Goal: Task Accomplishment & Management: Manage account settings

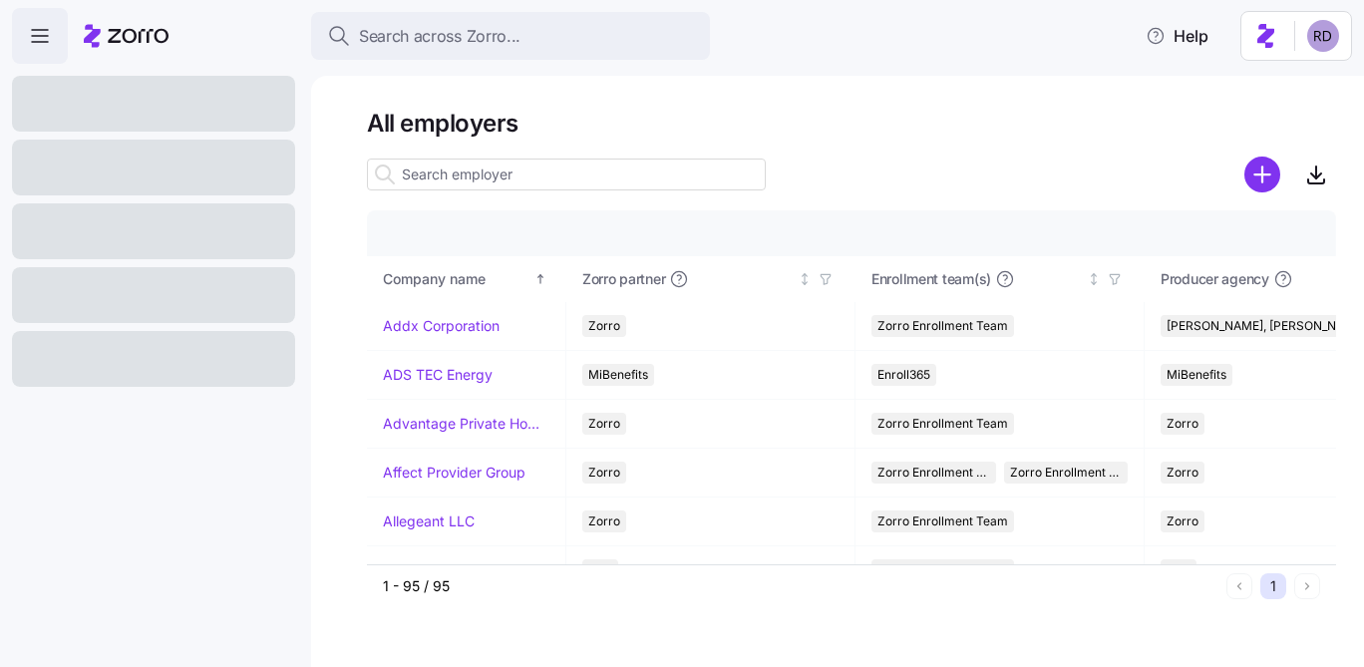
click at [1324, 34] on html "Search across Zorro... Help All employers Company details Benefit status Compan…" at bounding box center [682, 327] width 1364 height 655
click at [1017, 92] on html "Search across Zorro... Help All employers Company details Benefit status Compan…" at bounding box center [682, 327] width 1364 height 655
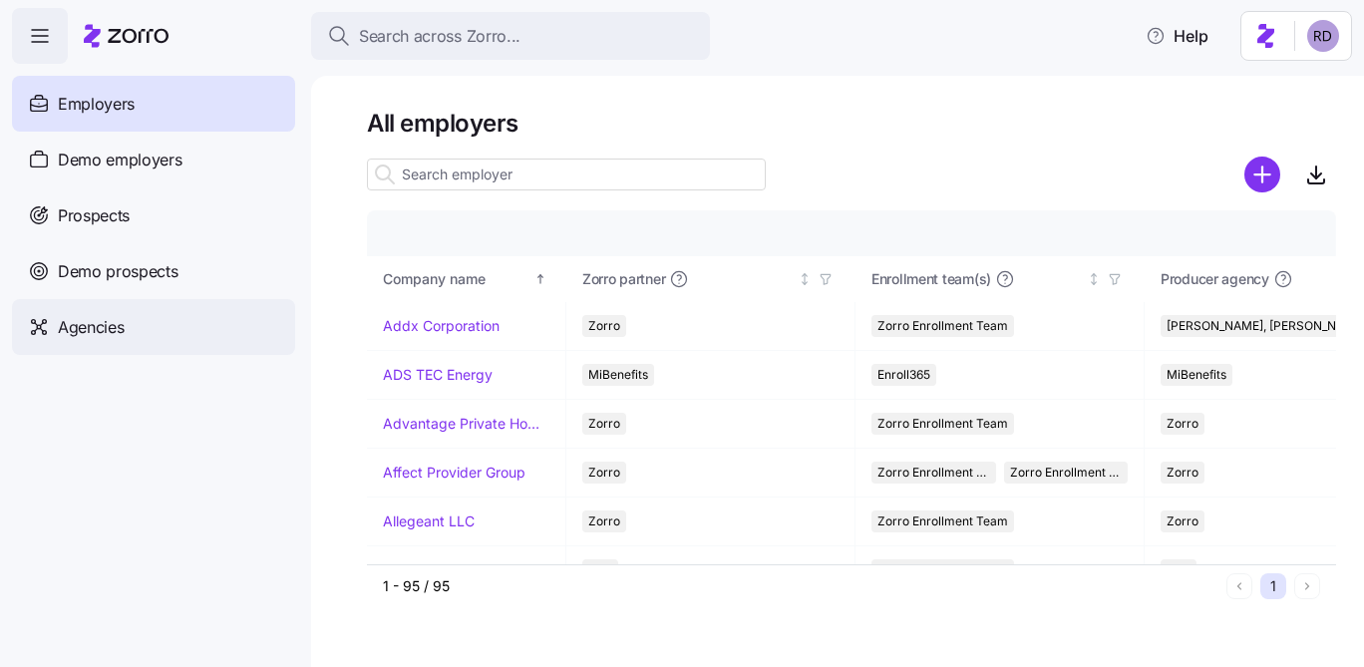
click at [182, 323] on div "Agencies" at bounding box center [153, 327] width 283 height 56
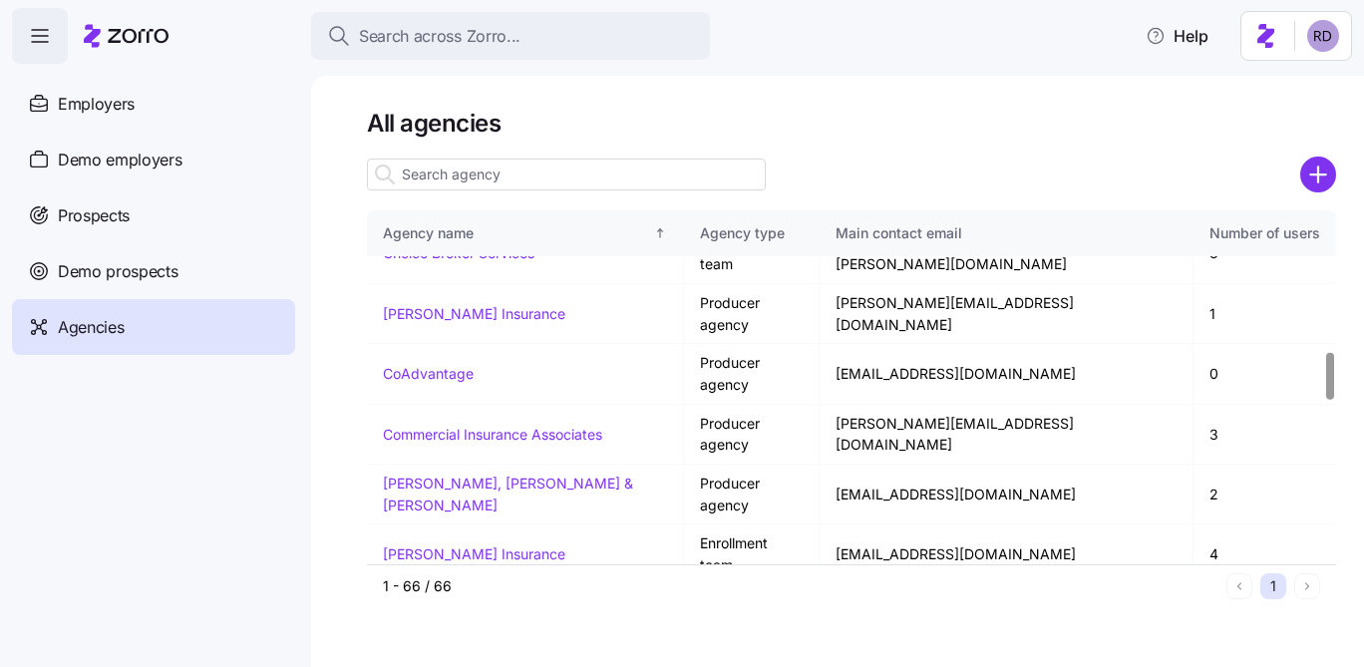
scroll to position [1035, 0]
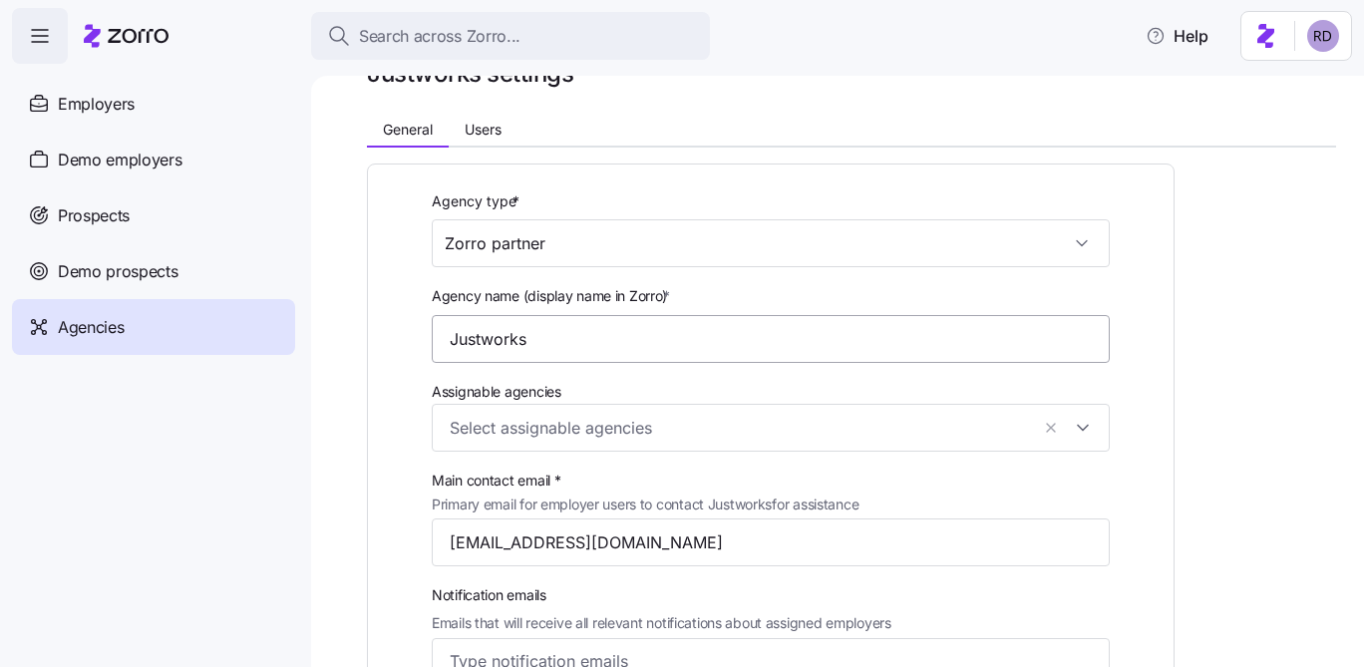
scroll to position [125, 0]
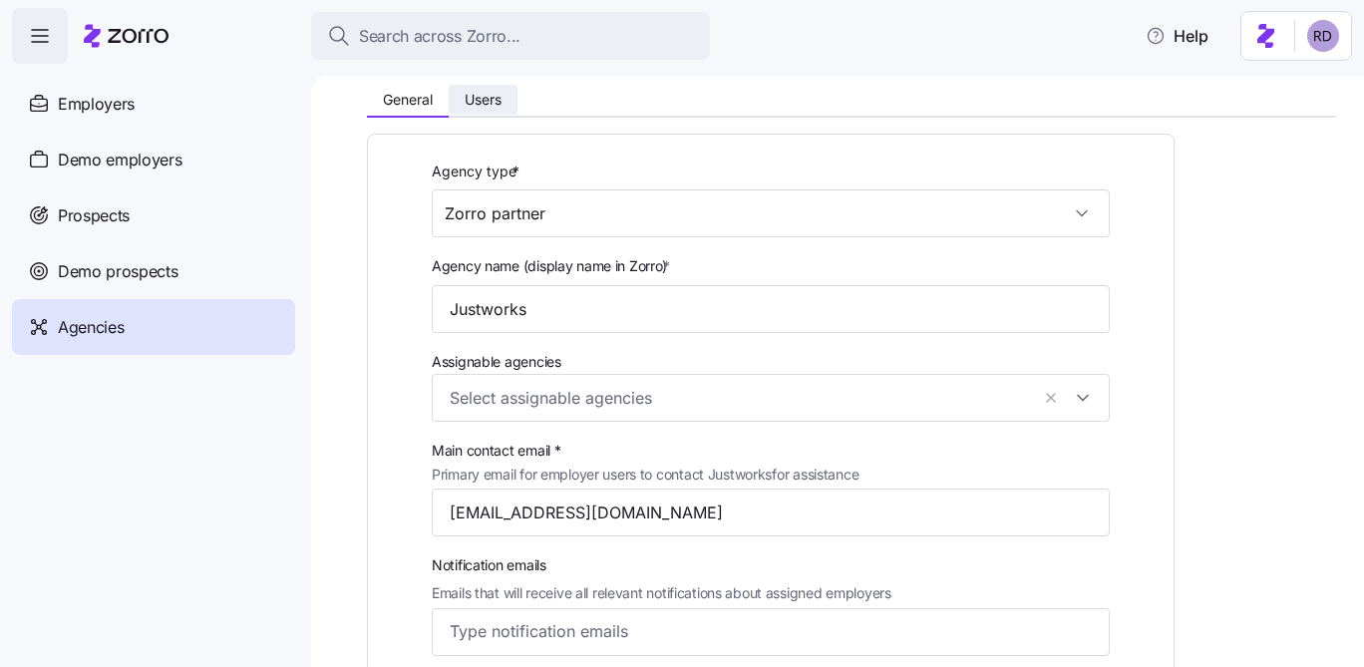
click at [476, 110] on button "Users" at bounding box center [483, 100] width 69 height 30
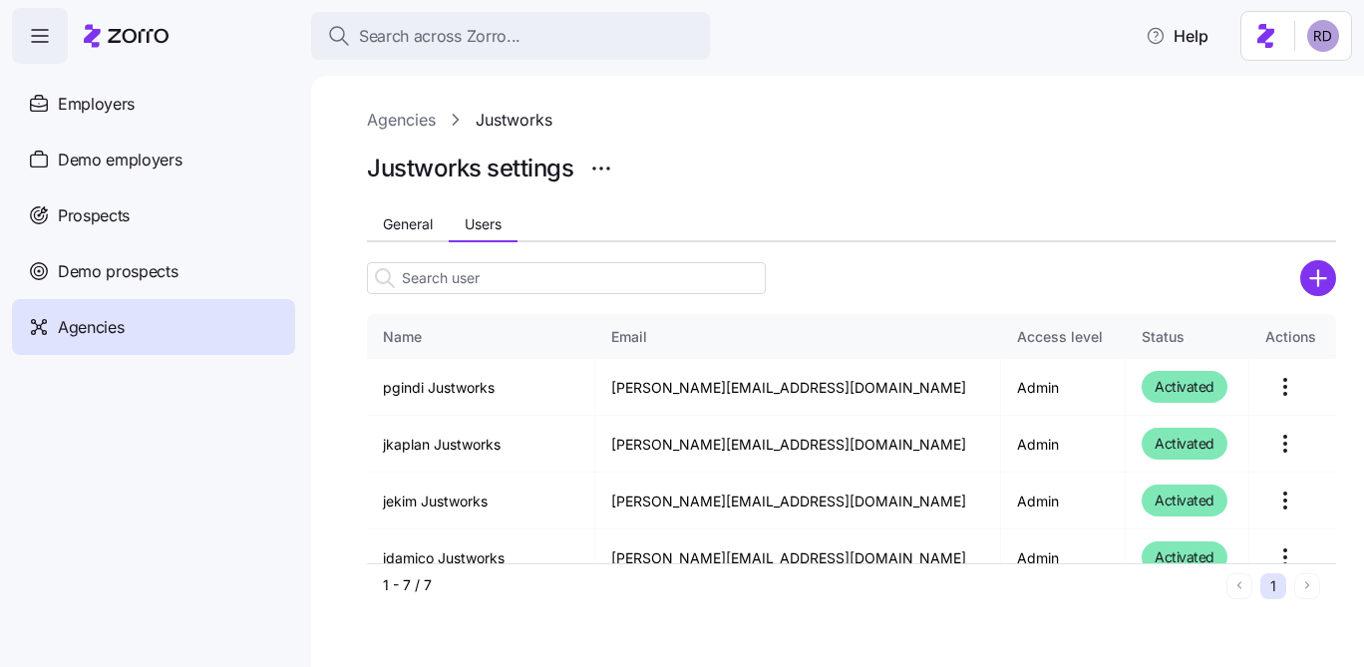
scroll to position [0, 0]
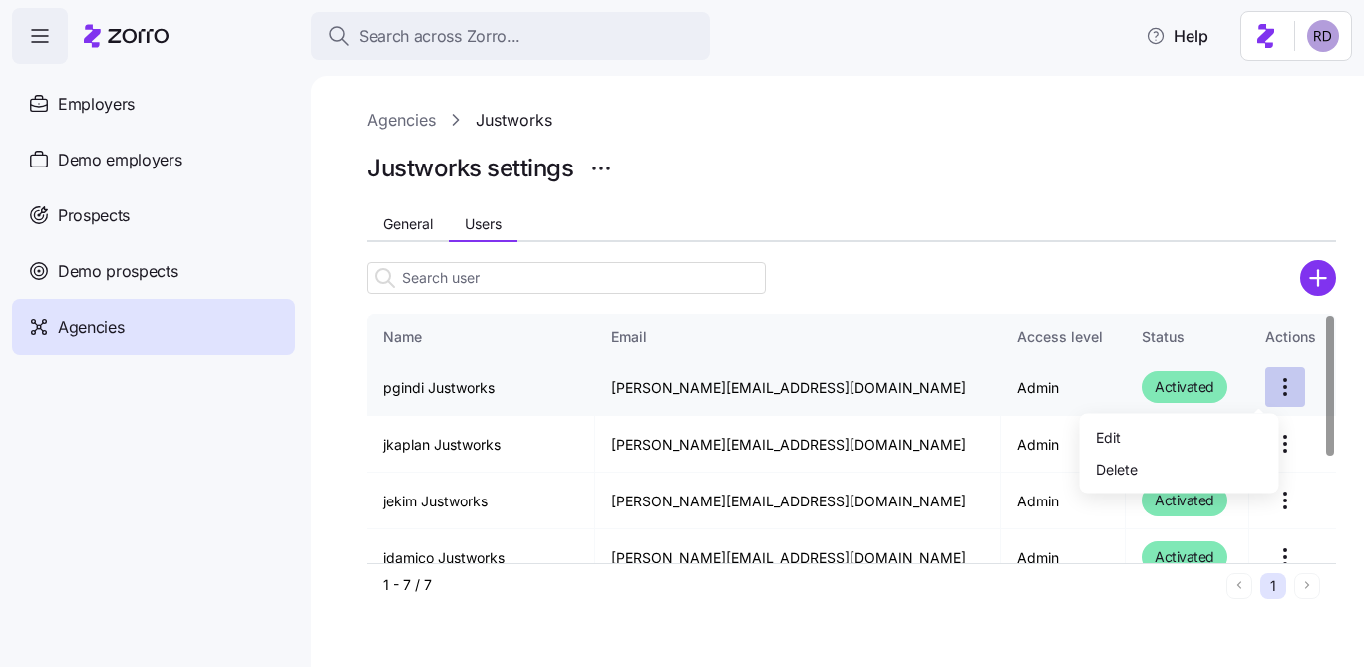
click at [1263, 382] on html "Search across Zorro... Help Employers Demo employers Prospects Demo prospects A…" at bounding box center [682, 327] width 1364 height 655
click at [1225, 424] on div "Edit" at bounding box center [1179, 437] width 183 height 32
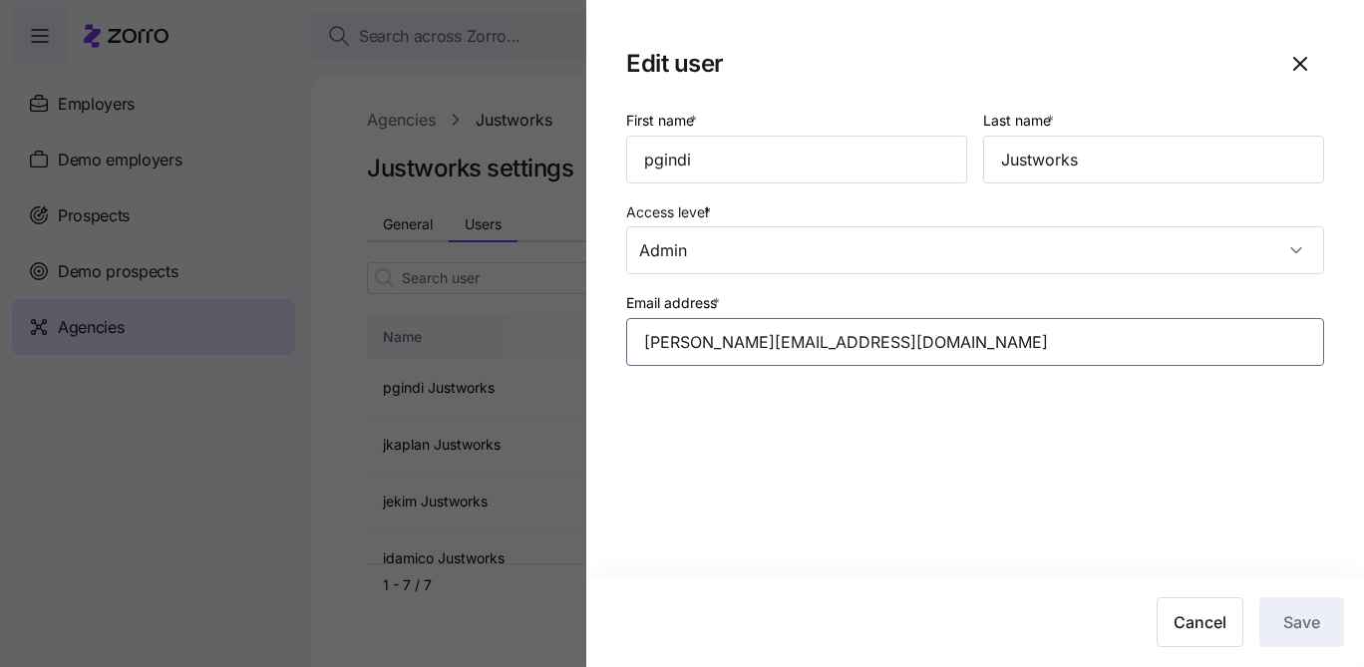
click at [737, 342] on input "reece.d+jw1@myzorro.co" at bounding box center [975, 342] width 698 height 48
paste input "pgindi@justworks.com"
type input "pgindi@justworks.com"
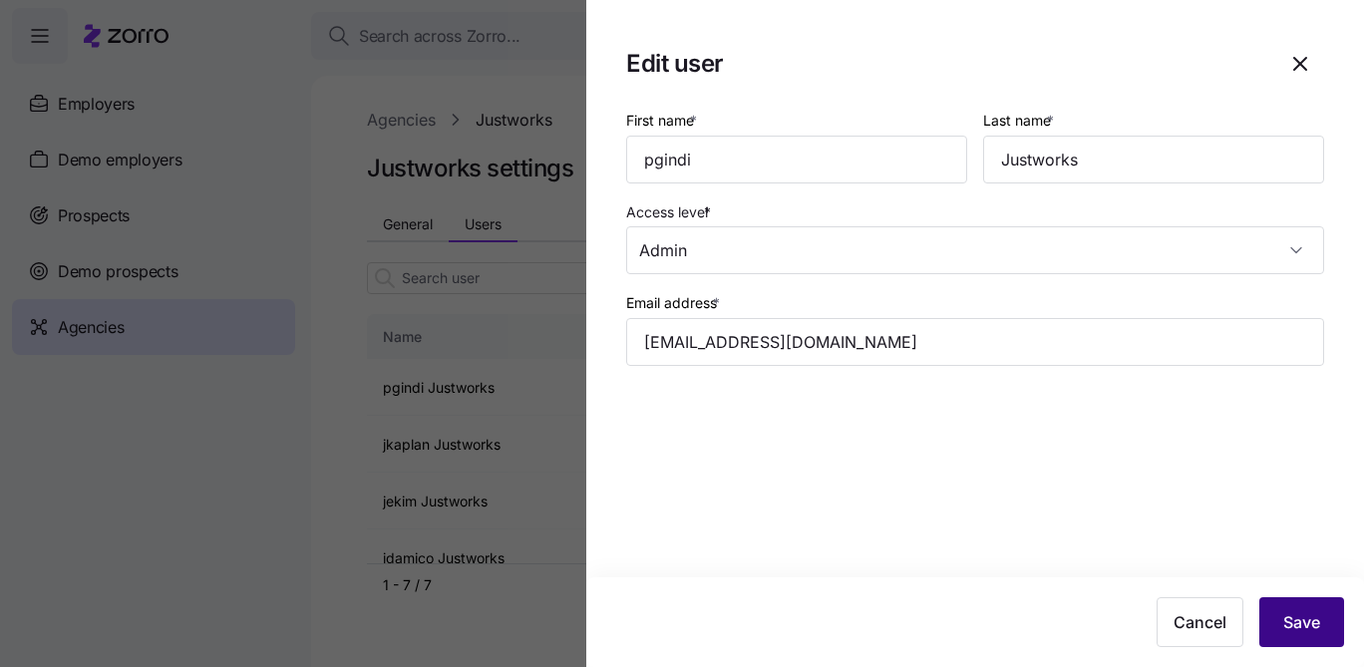
click at [1313, 622] on span "Save" at bounding box center [1301, 622] width 37 height 24
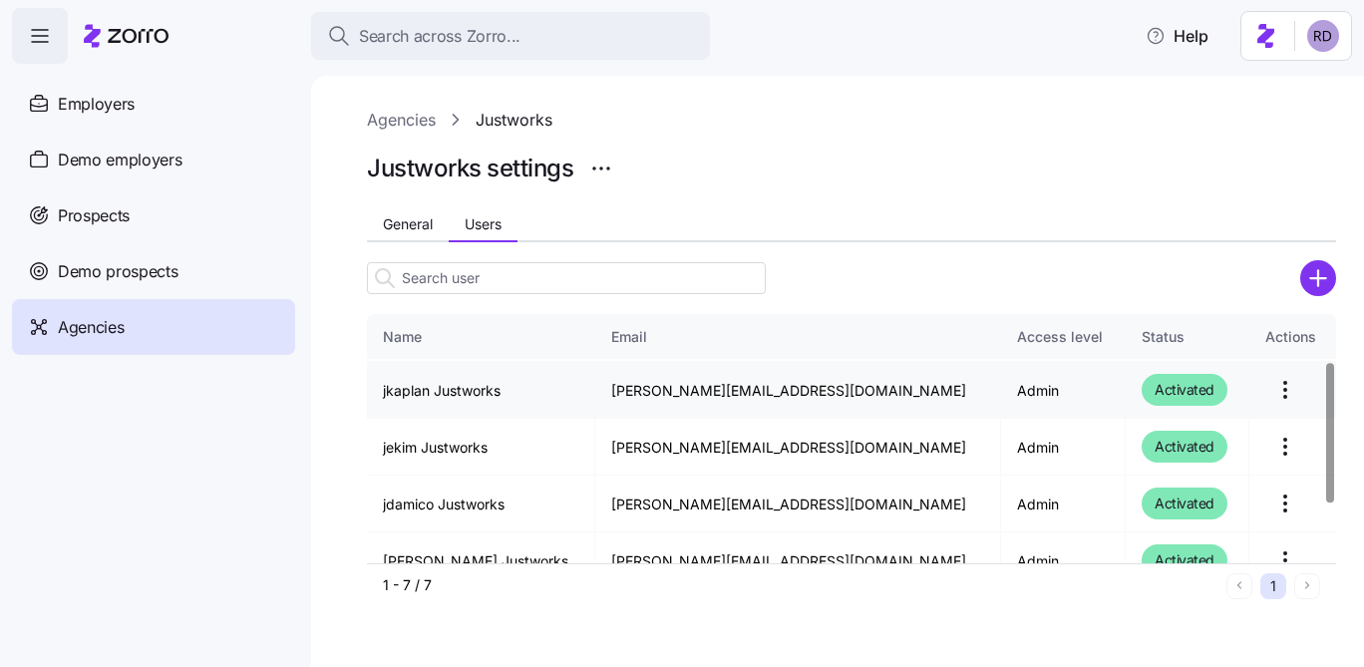
scroll to position [192, 0]
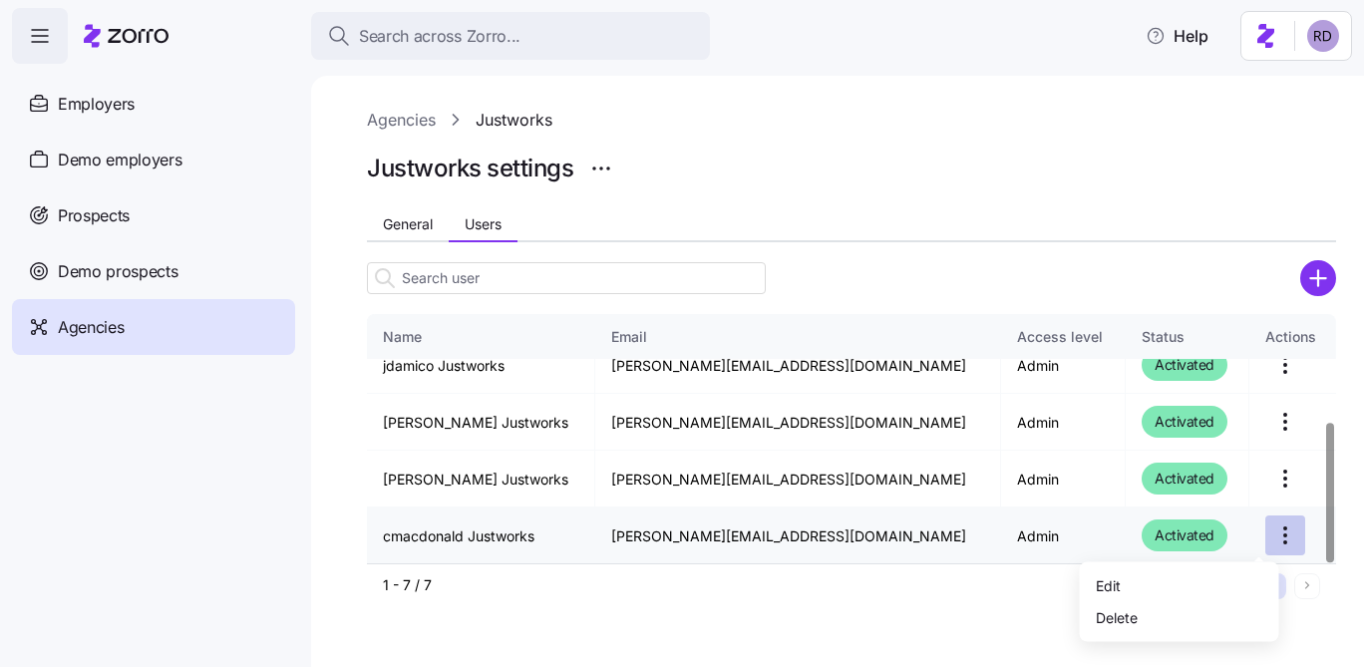
click at [1271, 531] on html "Search across Zorro... Help Employers Demo employers Prospects Demo prospects A…" at bounding box center [682, 327] width 1364 height 655
click at [1199, 583] on div "Edit" at bounding box center [1179, 585] width 183 height 32
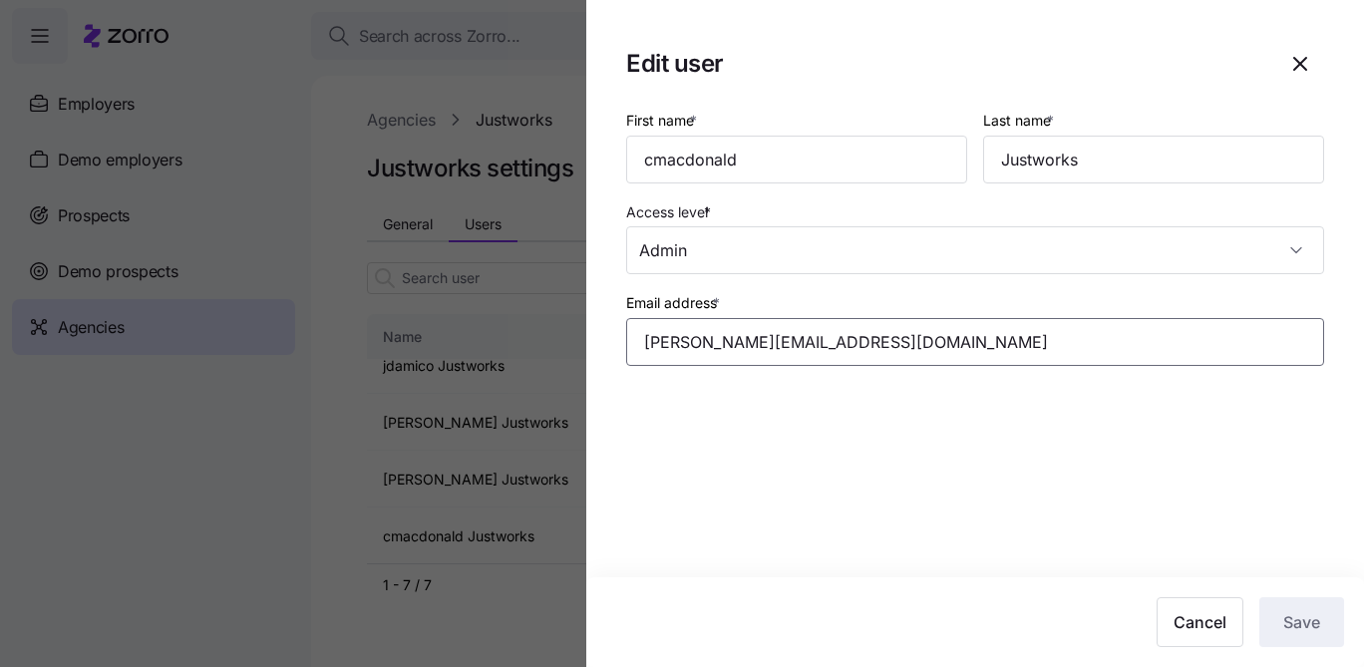
click at [864, 339] on input "reece.d+jw2@myzorro.co" at bounding box center [975, 342] width 698 height 48
paste input "cmacdonald@justworks.com"
type input "cmacdonald@justworks.com"
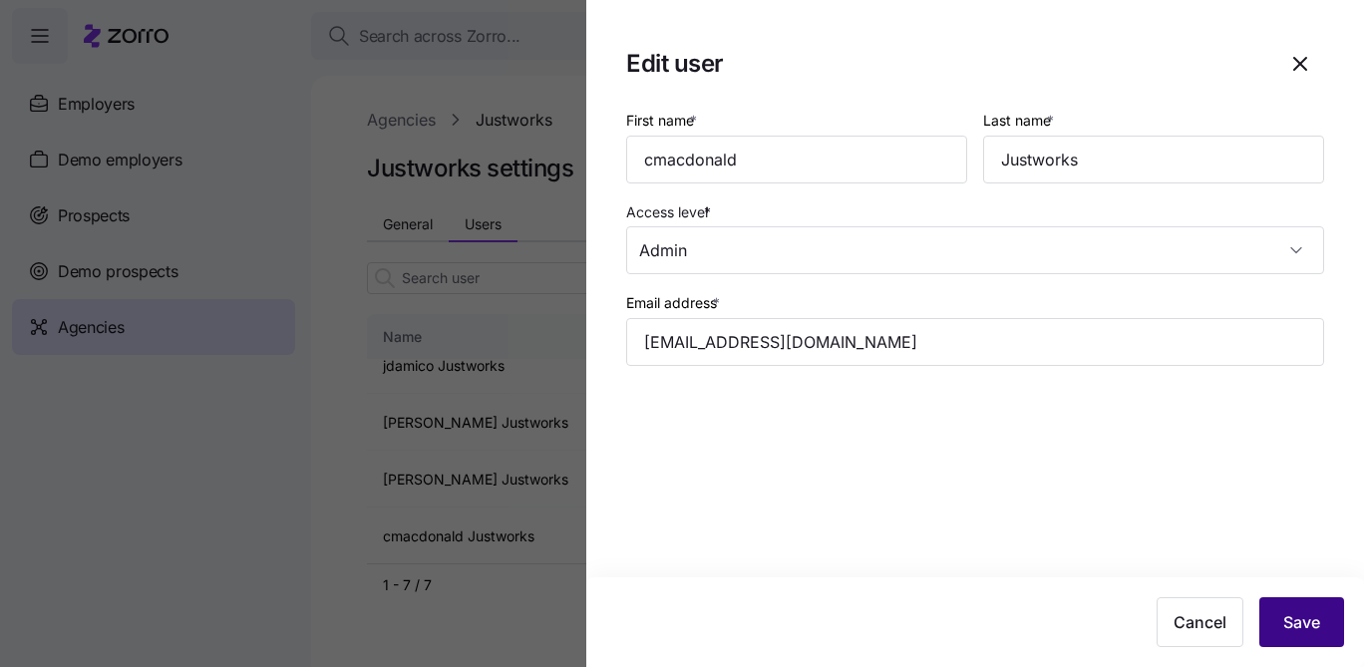
click at [1308, 621] on span "Save" at bounding box center [1301, 622] width 37 height 24
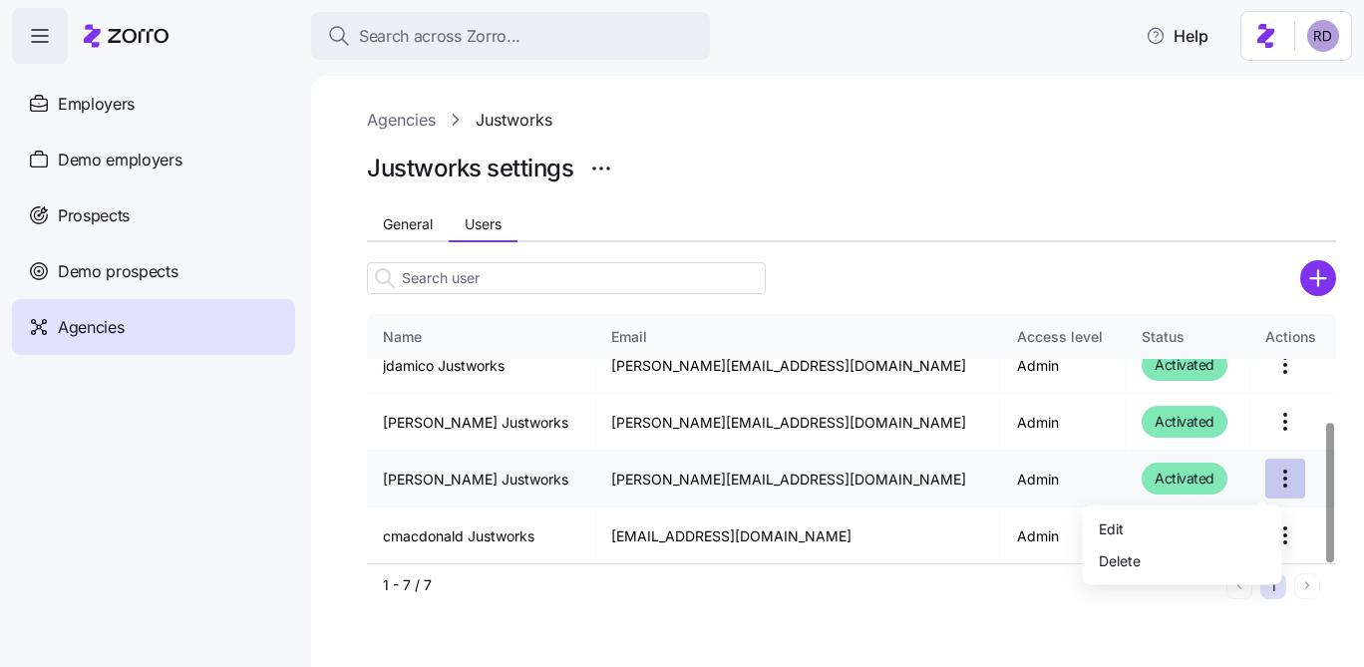
click at [1257, 481] on html "Search across Zorro... Help Employers Demo employers Prospects Demo prospects A…" at bounding box center [682, 327] width 1364 height 655
click at [1179, 531] on div "Edit" at bounding box center [1182, 528] width 183 height 32
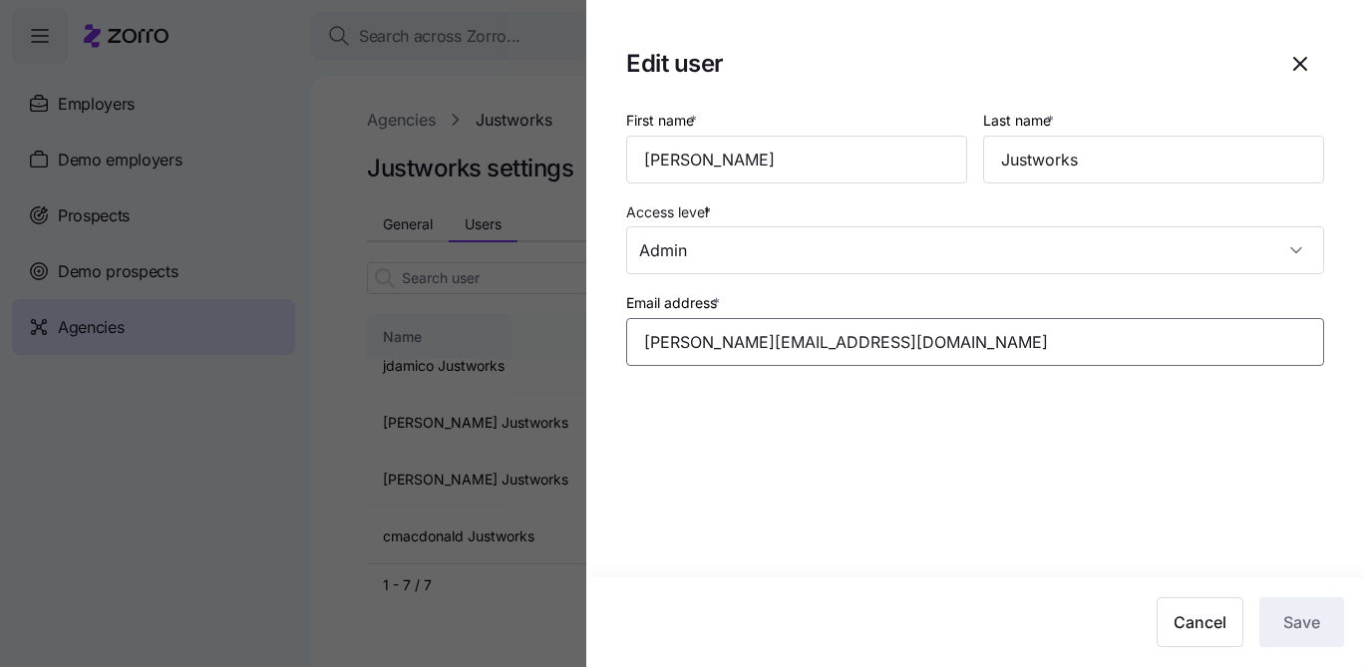
click at [901, 348] on input "reece.d+jw3@myzorro.co" at bounding box center [975, 342] width 698 height 48
paste input "david@justworks.com"
type input "david@justworks.com"
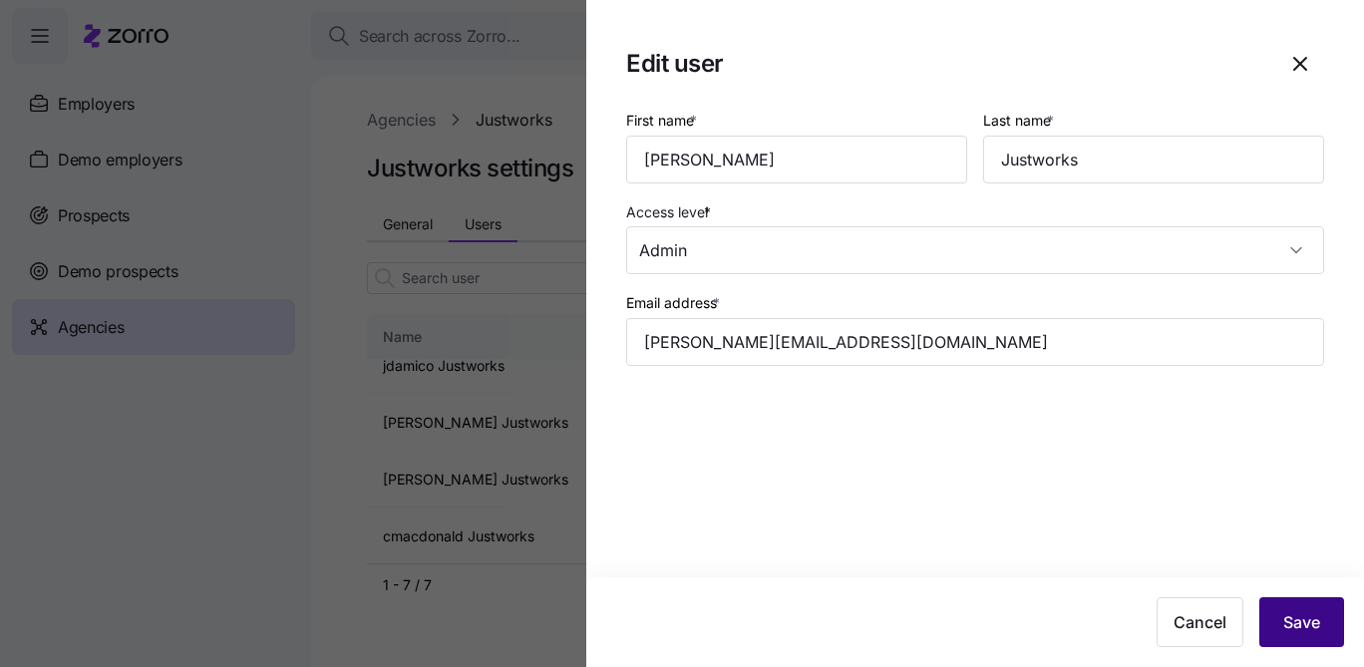
click at [1343, 624] on button "Save" at bounding box center [1301, 622] width 85 height 50
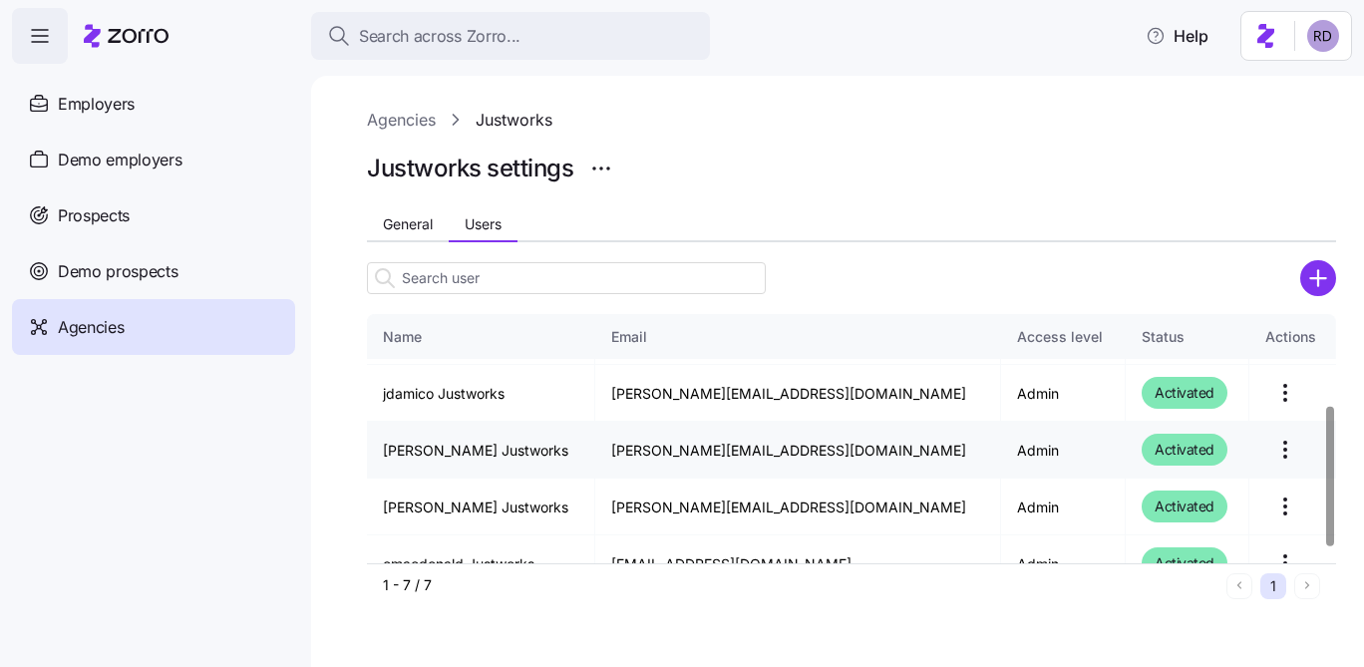
scroll to position [163, 0]
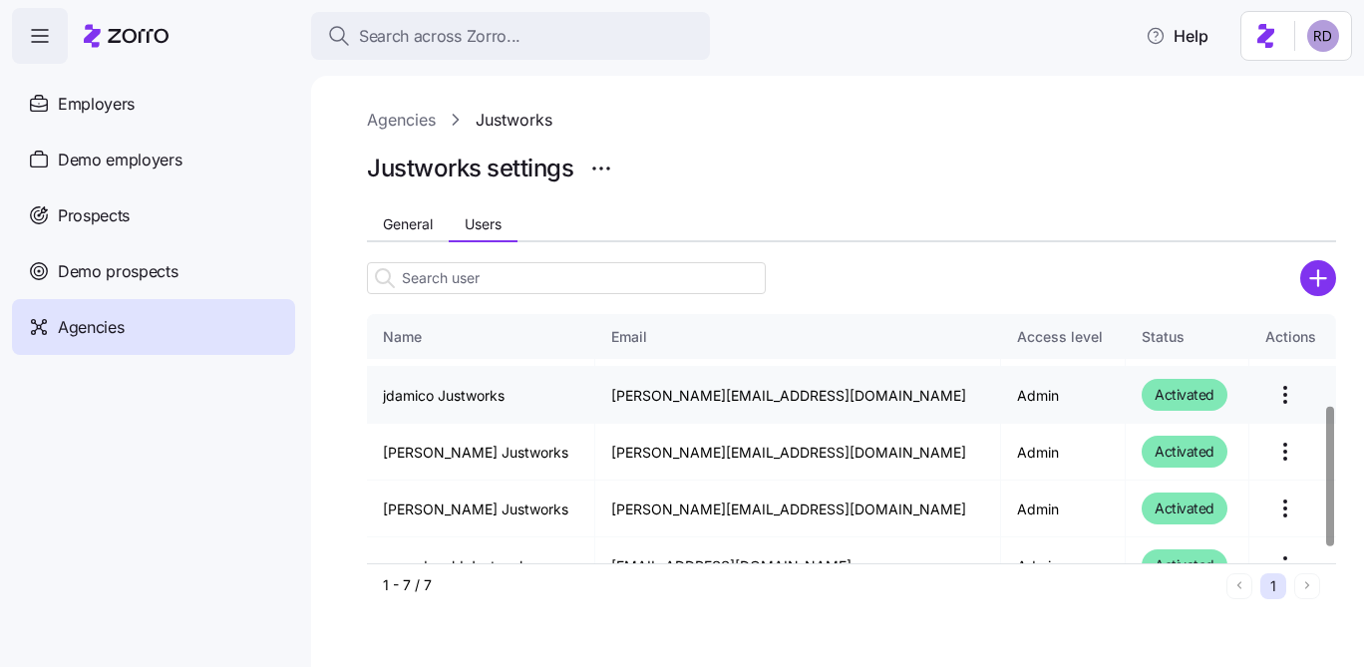
click at [1258, 393] on html "Search across Zorro... Help Employers Demo employers Prospects Demo prospects A…" at bounding box center [682, 327] width 1364 height 655
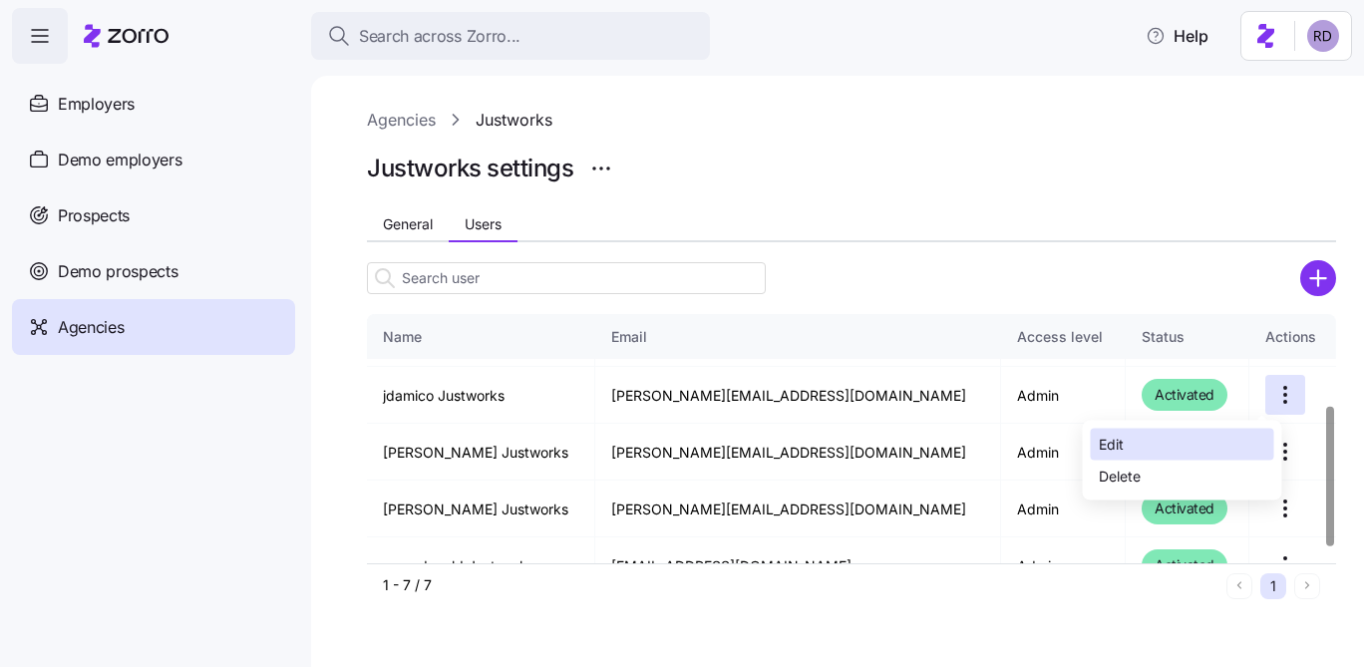
click at [1171, 436] on div "Edit" at bounding box center [1182, 445] width 183 height 32
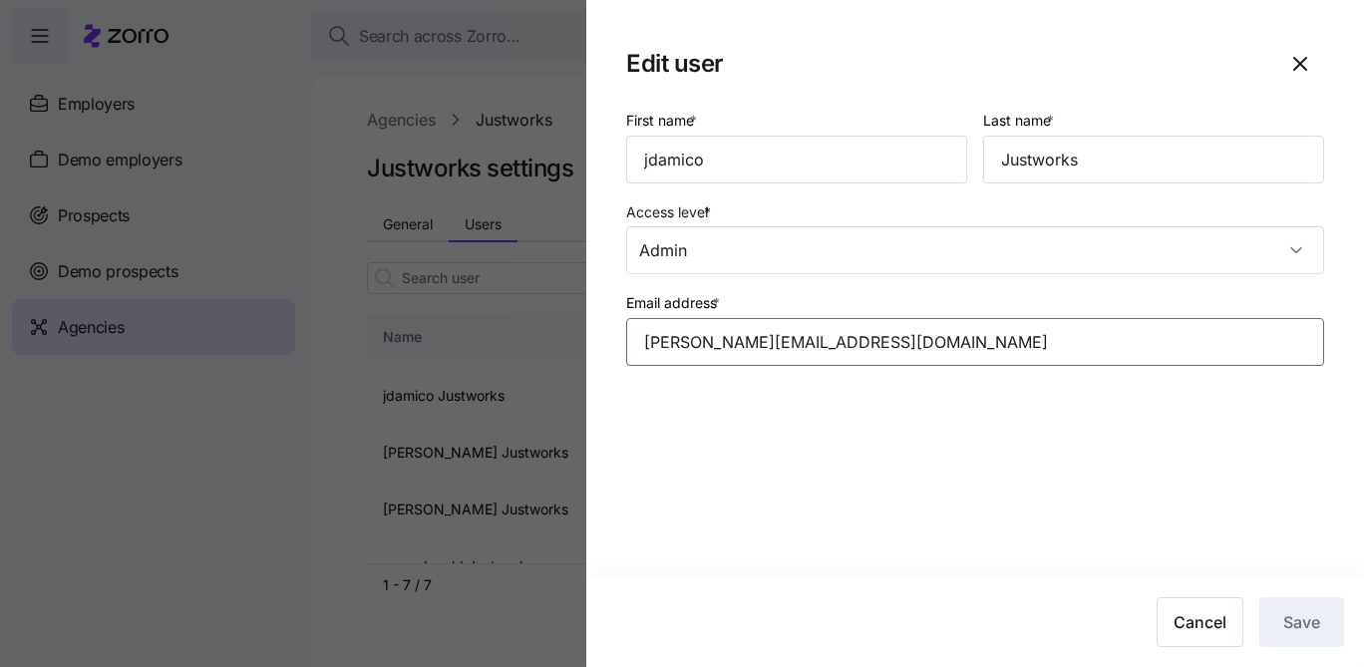
click at [767, 331] on input "reece.d+jw4@myzorro.co" at bounding box center [975, 342] width 698 height 48
paste input "jdamico@justworks.com"
type input "jdamico@justworks.com"
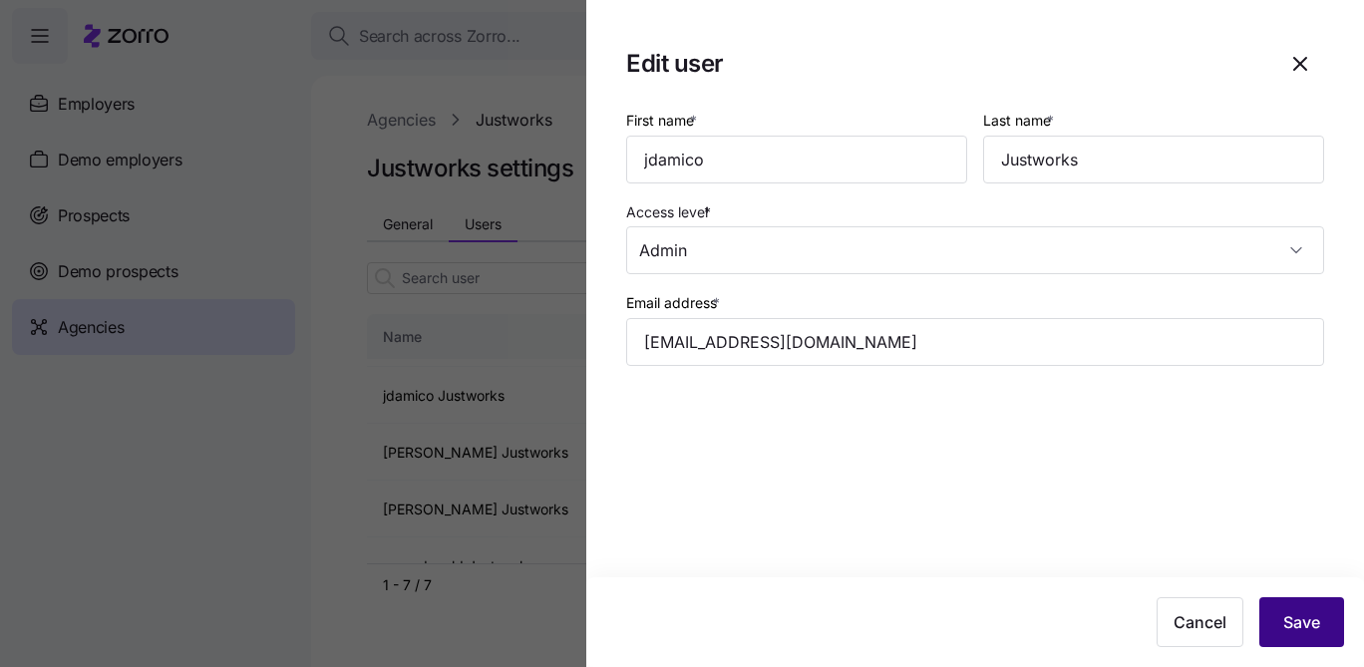
click at [1326, 614] on button "Save" at bounding box center [1301, 622] width 85 height 50
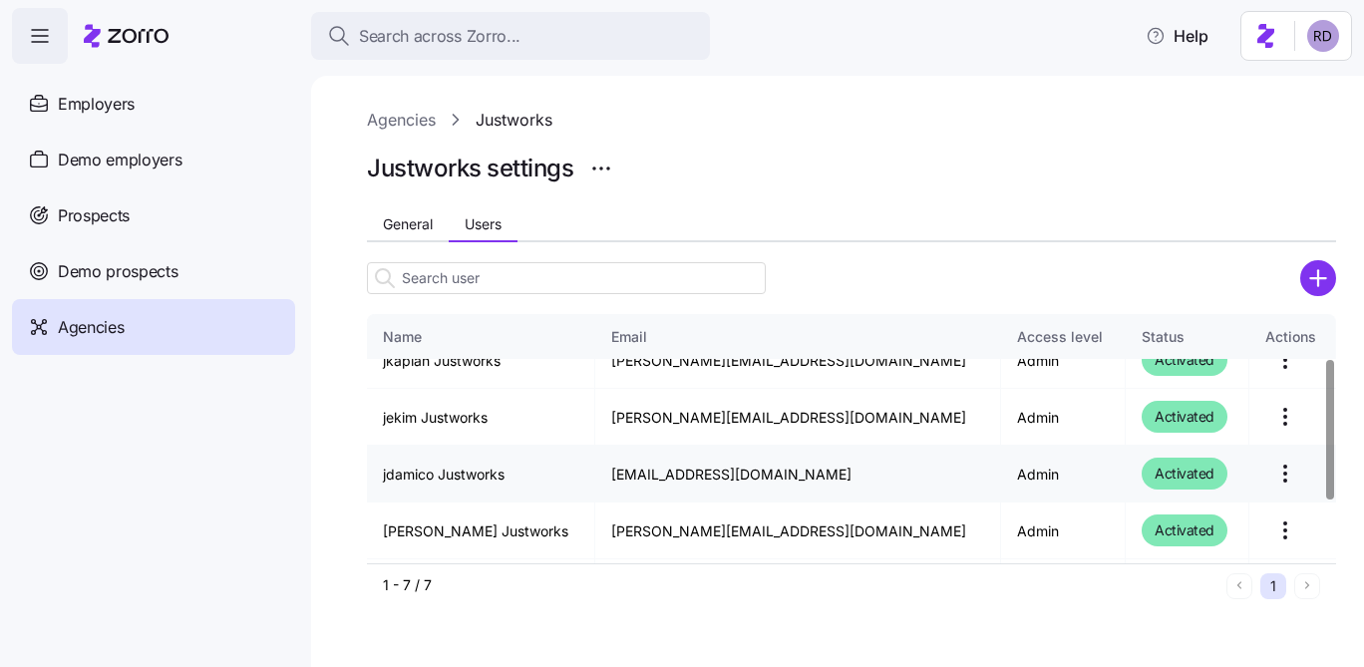
scroll to position [78, 0]
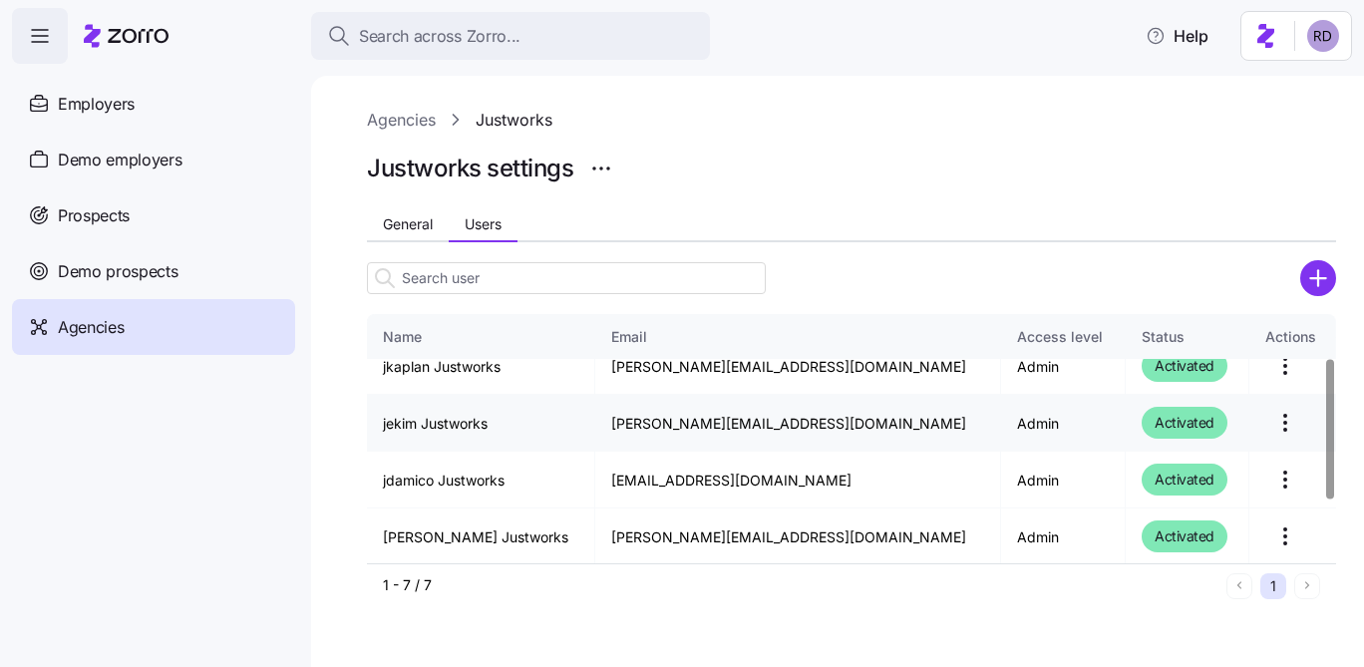
click at [1249, 416] on td at bounding box center [1292, 423] width 87 height 57
click at [1251, 416] on html "Search across Zorro... Help Employers Demo employers Prospects Demo prospects A…" at bounding box center [682, 327] width 1364 height 655
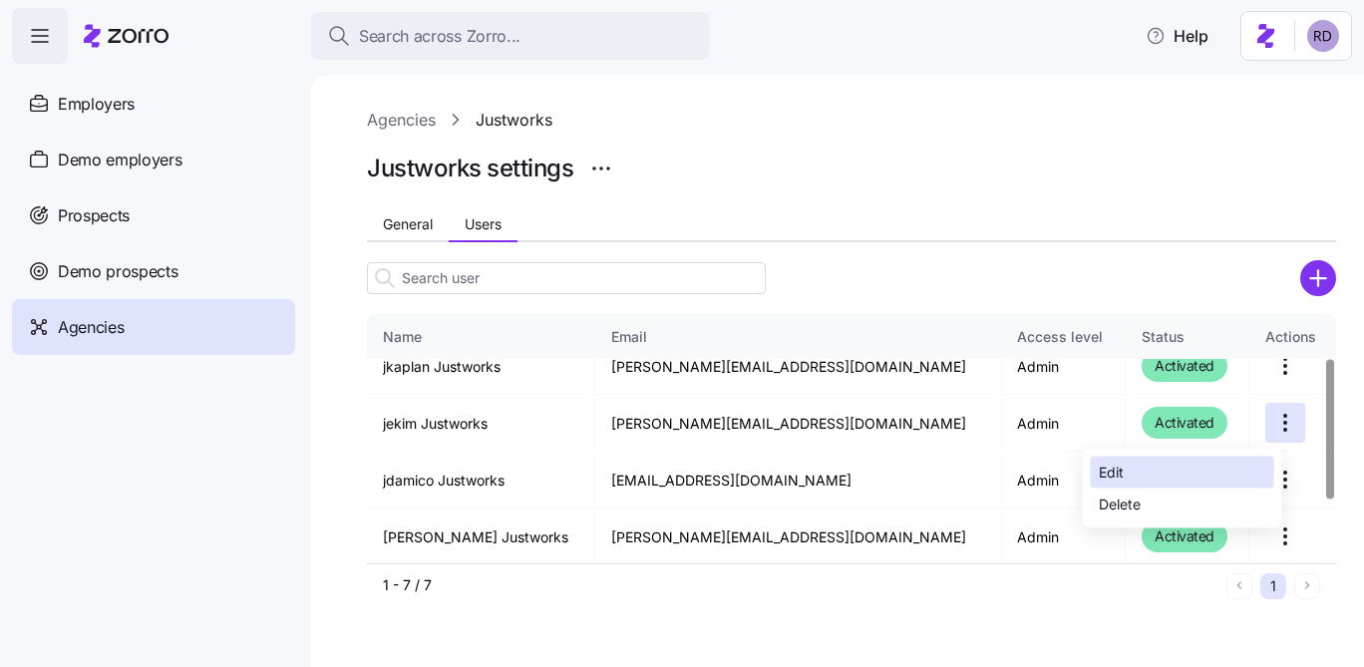
click at [1200, 473] on div "Edit" at bounding box center [1182, 473] width 183 height 32
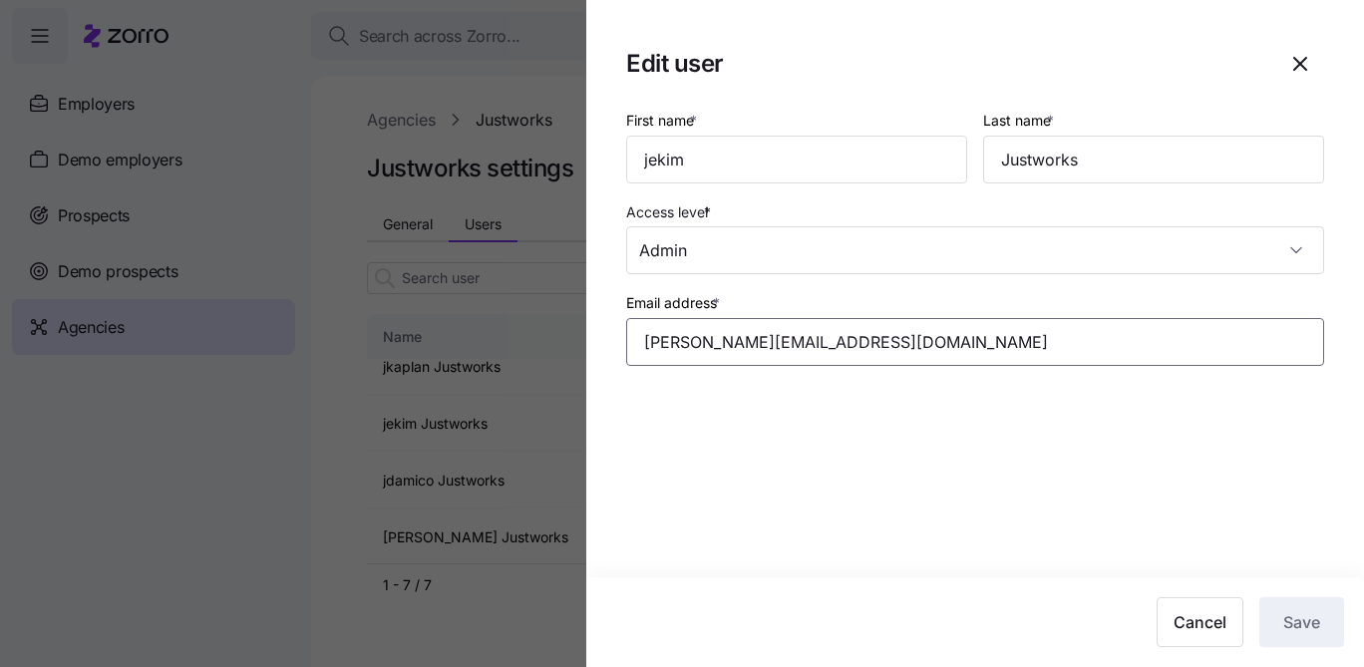
click at [801, 341] on input "reece.d+jw5@myzorro.co" at bounding box center [975, 342] width 698 height 48
paste input "jekim@justworks.com"
type input "jekim@justworks.com"
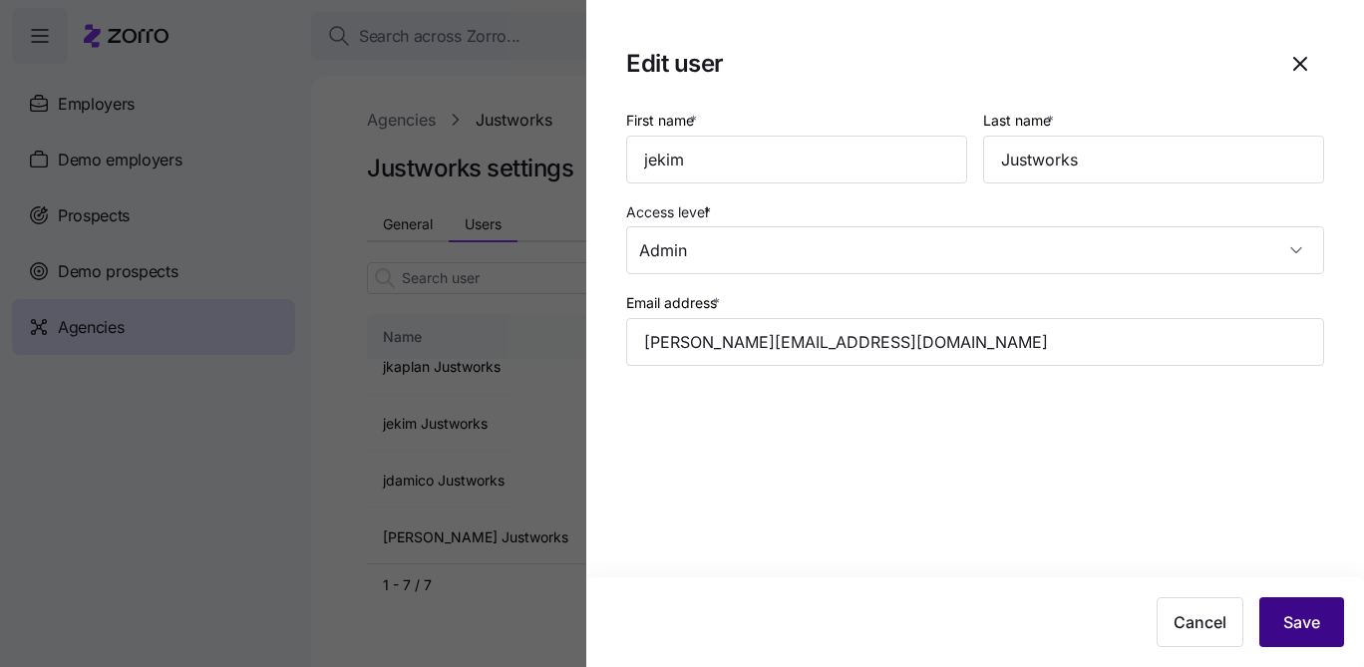
click at [1296, 619] on span "Save" at bounding box center [1301, 622] width 37 height 24
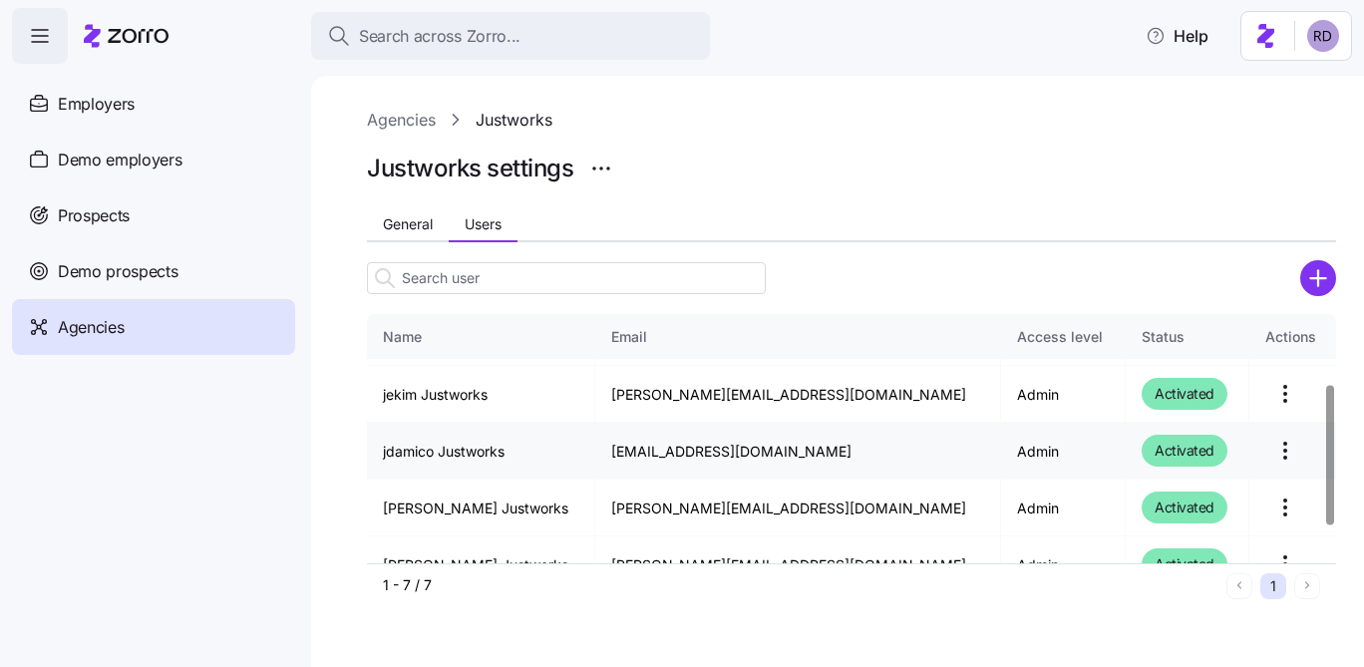
scroll to position [132, 0]
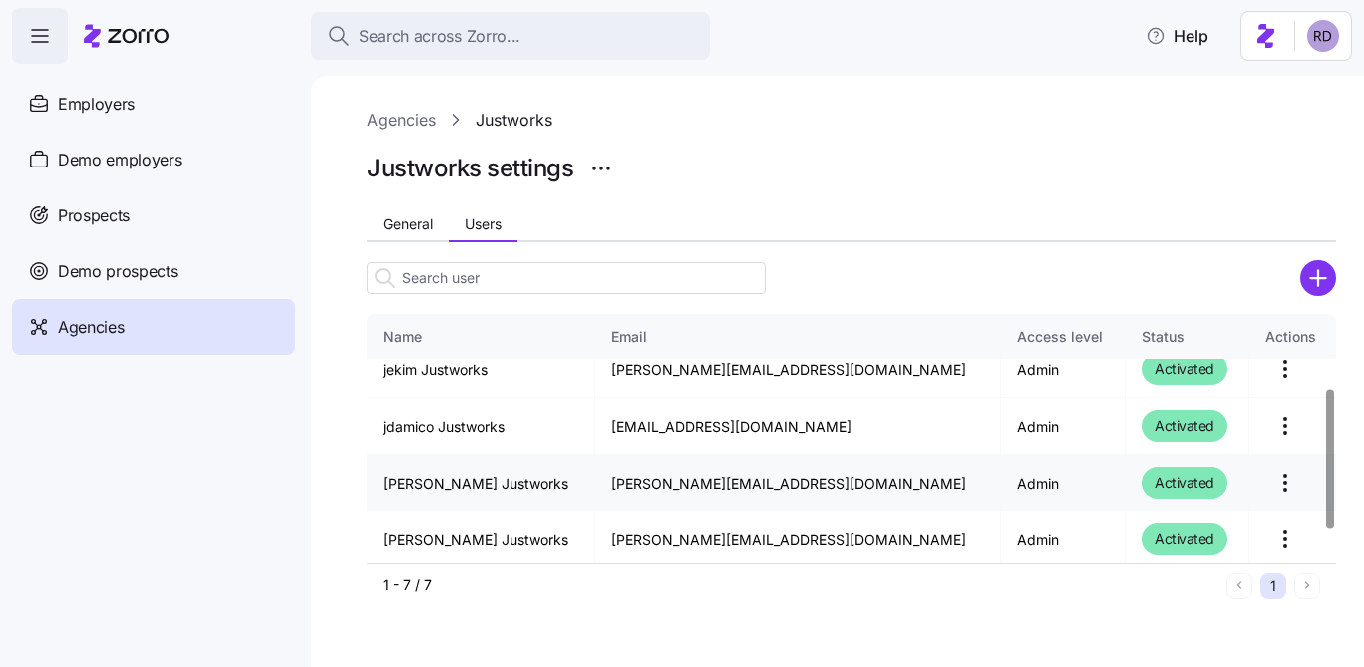
click at [1265, 485] on html "Search across Zorro... Help Employers Demo employers Prospects Demo prospects A…" at bounding box center [682, 327] width 1364 height 655
click at [1190, 527] on div "Edit" at bounding box center [1182, 532] width 183 height 32
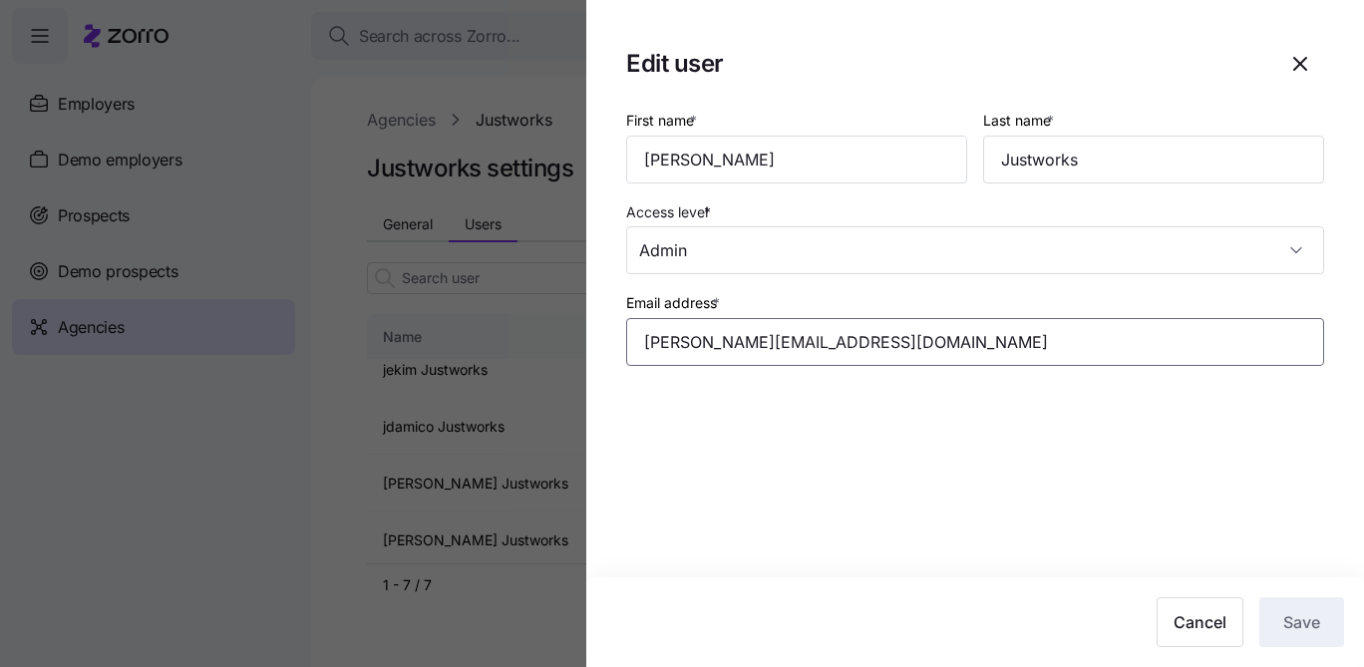
drag, startPoint x: 850, startPoint y: 339, endPoint x: 602, endPoint y: 356, distance: 248.8
click at [602, 356] on section "Edit user First name * deidre Last name * Justworks Access level * Admin Email …" at bounding box center [975, 333] width 778 height 667
paste input "deidre@justworks.com"
type input "deidre@justworks.com"
click at [1300, 639] on button "Save" at bounding box center [1301, 622] width 85 height 50
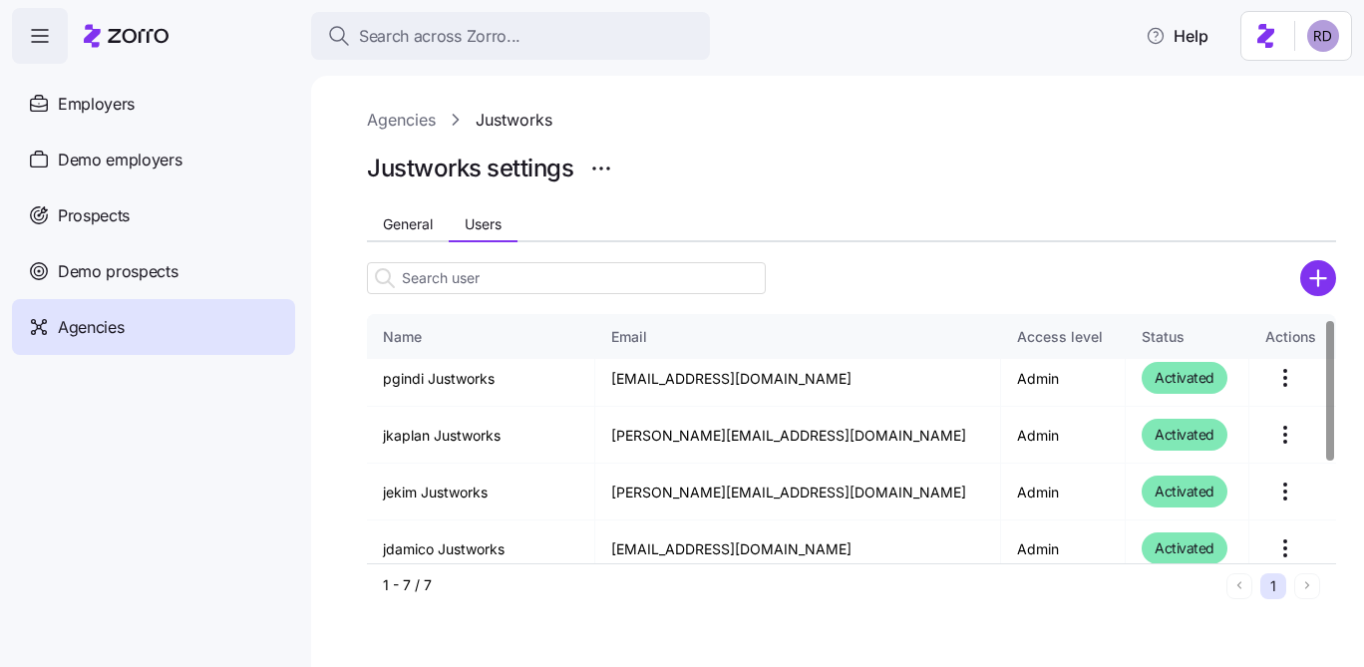
scroll to position [0, 0]
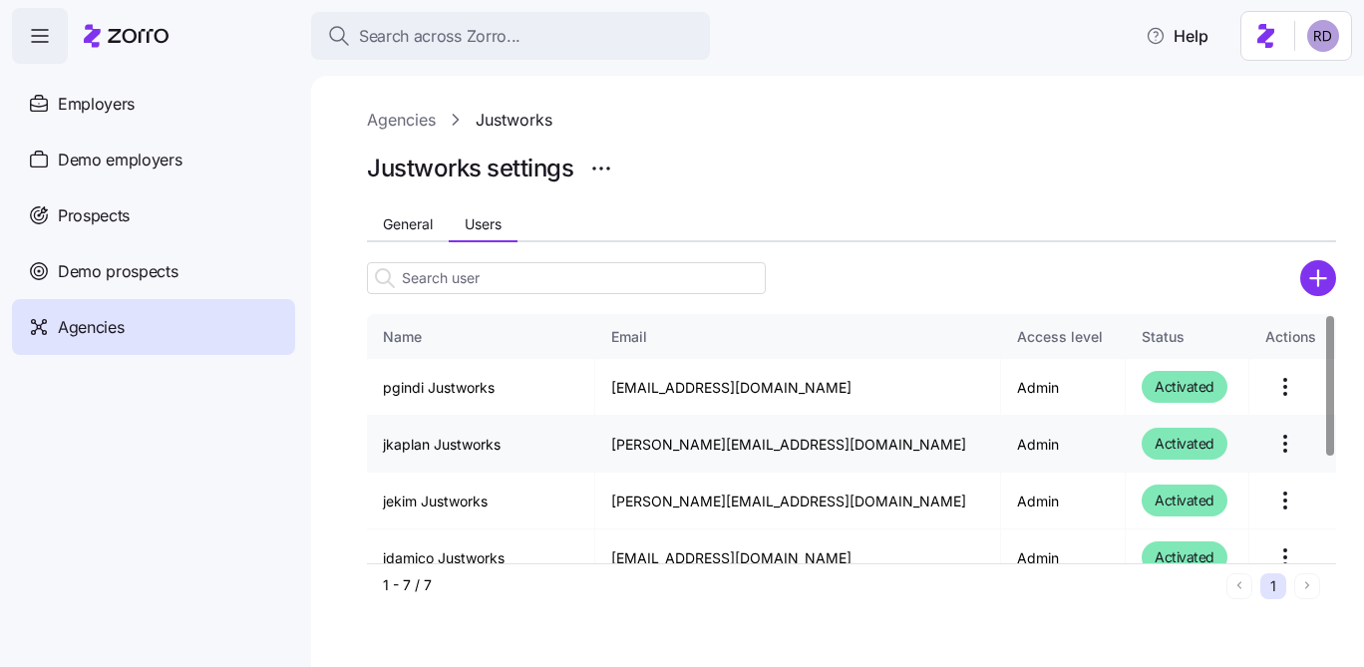
click at [1257, 451] on html "Search across Zorro... Help Employers Demo employers Prospects Demo prospects A…" at bounding box center [682, 327] width 1364 height 655
click at [1176, 489] on div "Edit" at bounding box center [1182, 494] width 183 height 32
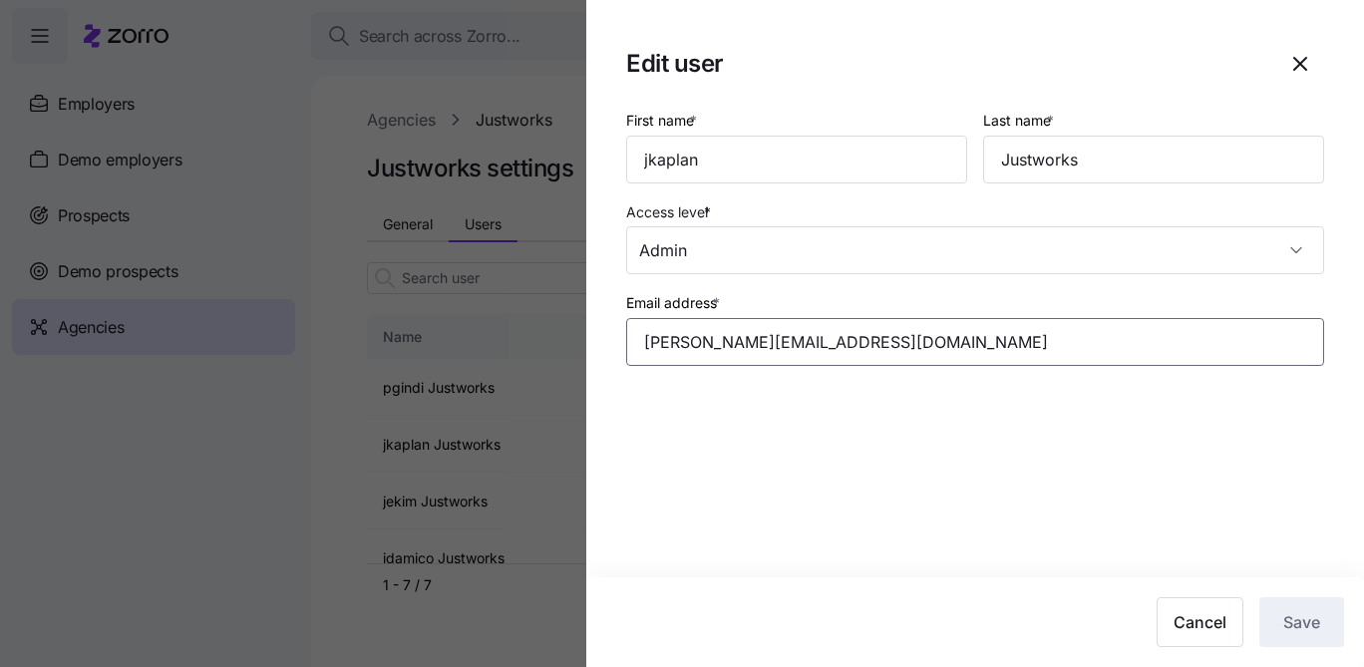
click at [858, 333] on input "reece.d+jw7@myzorro.co" at bounding box center [975, 342] width 698 height 48
paste input "jkaplan@justworks.com"
type input "jkaplan@justworks.com"
click at [1311, 620] on span "Save" at bounding box center [1301, 622] width 37 height 24
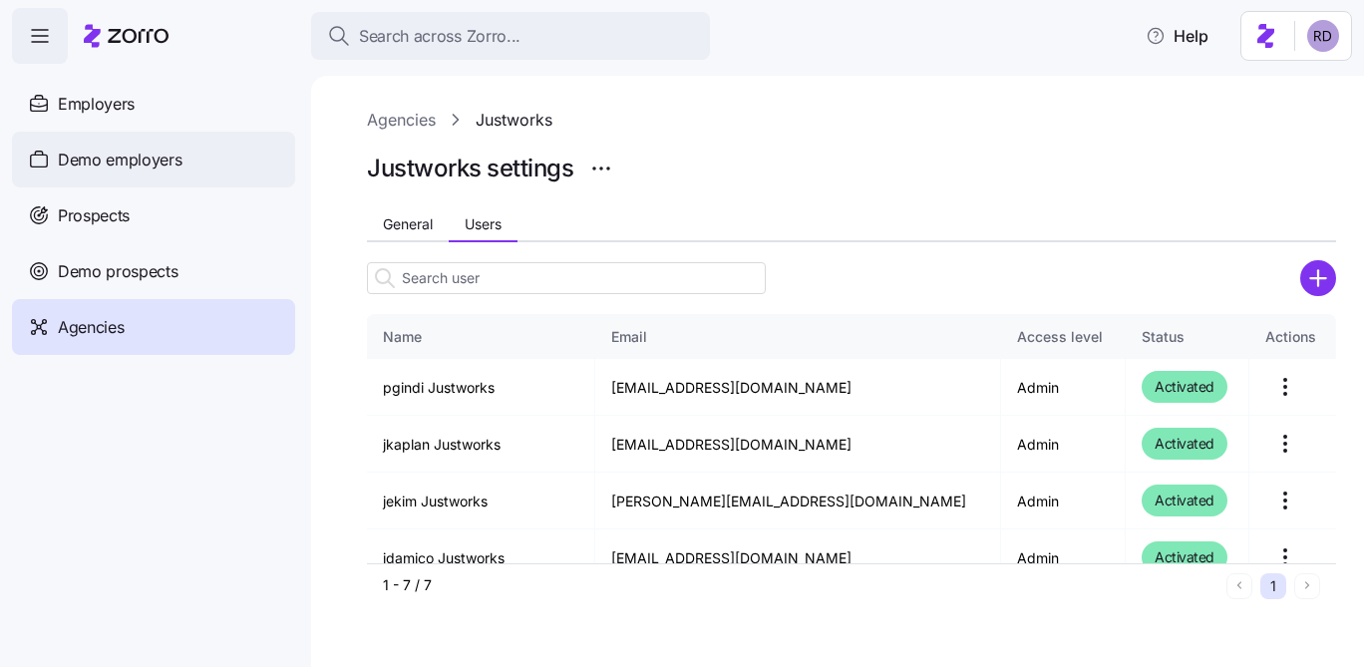
click at [154, 169] on span "Demo employers" at bounding box center [120, 160] width 125 height 25
